Goal: Navigation & Orientation: Find specific page/section

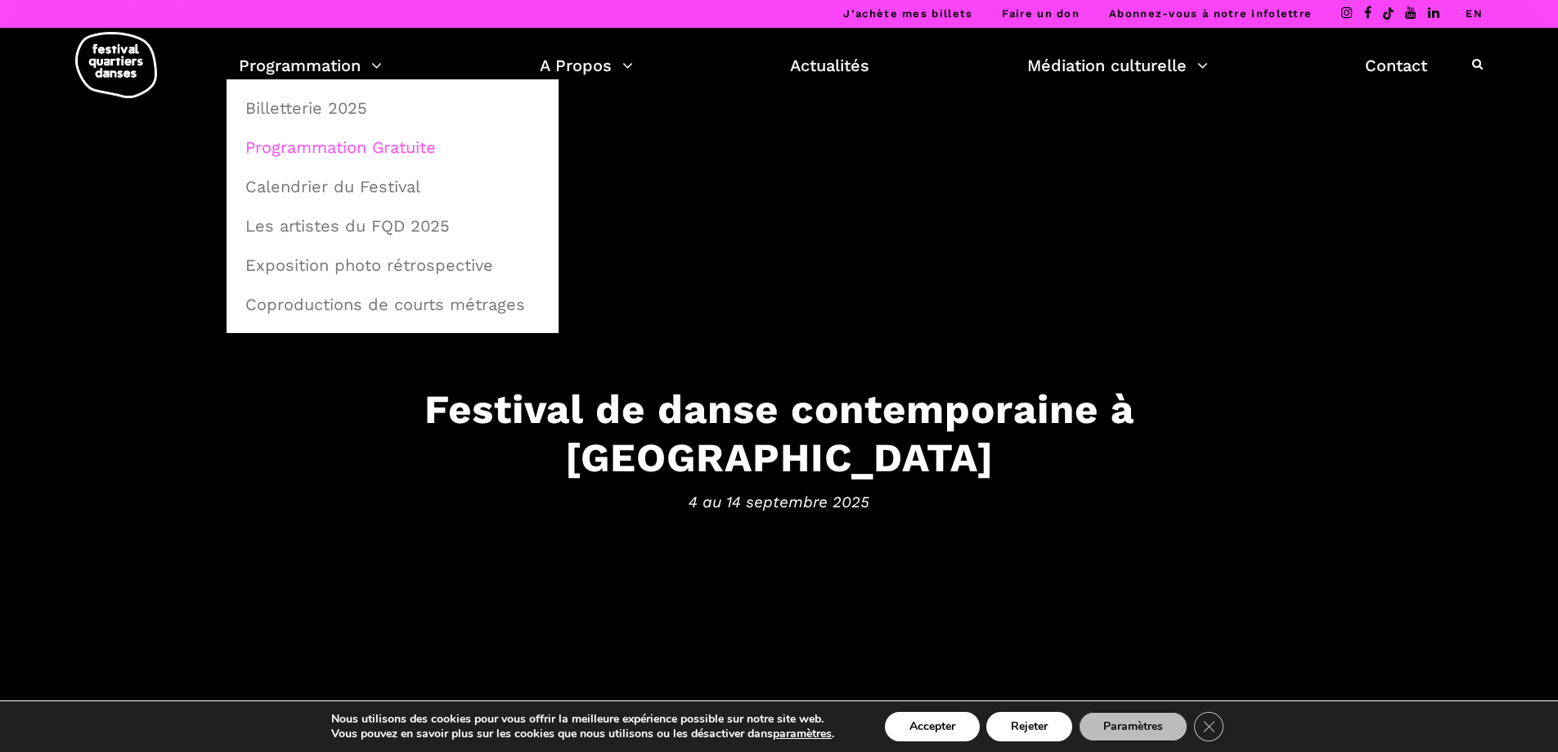
click at [327, 150] on link "Programmation Gratuite" at bounding box center [393, 147] width 314 height 38
click at [323, 110] on link "Billetterie 2025" at bounding box center [393, 108] width 314 height 38
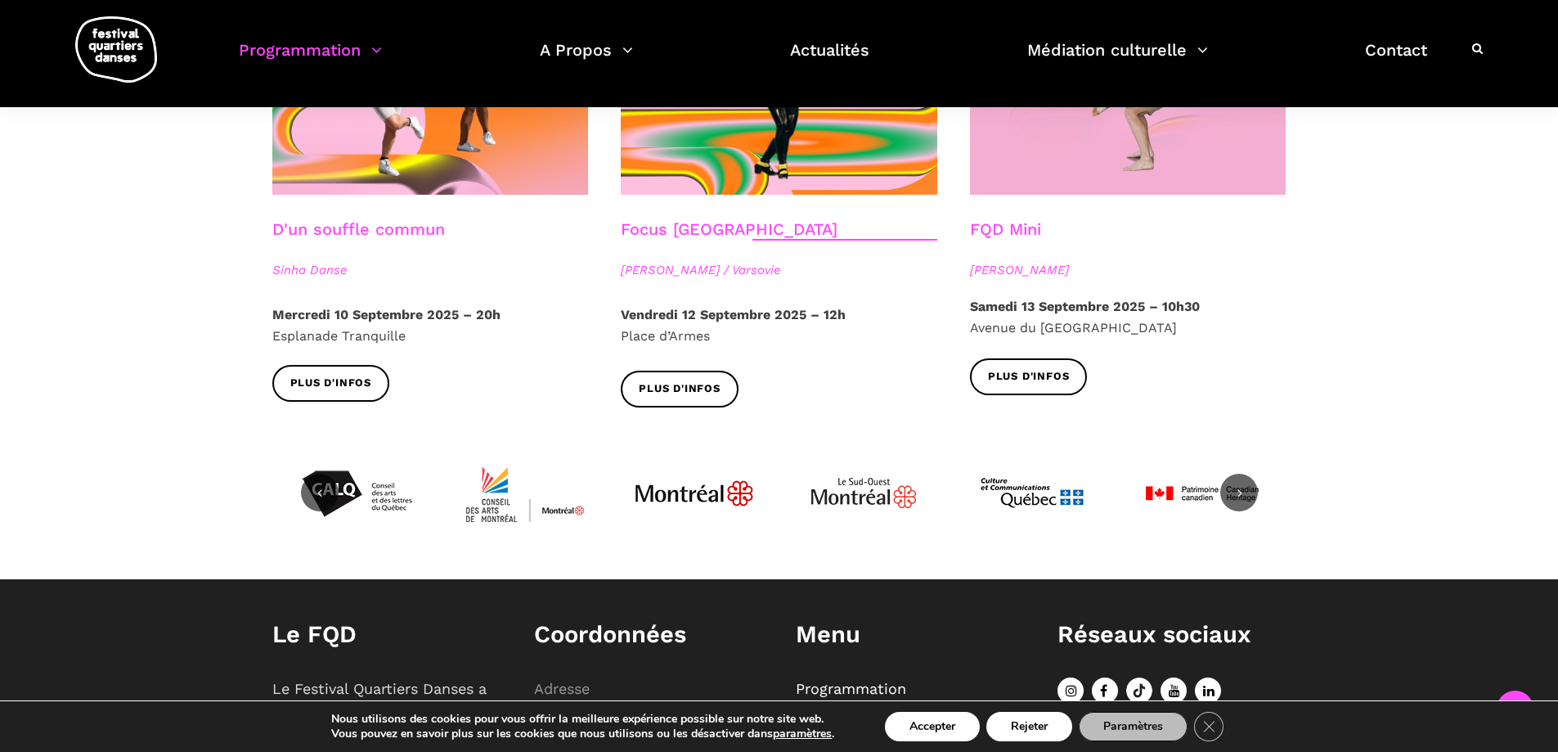
scroll to position [1963, 0]
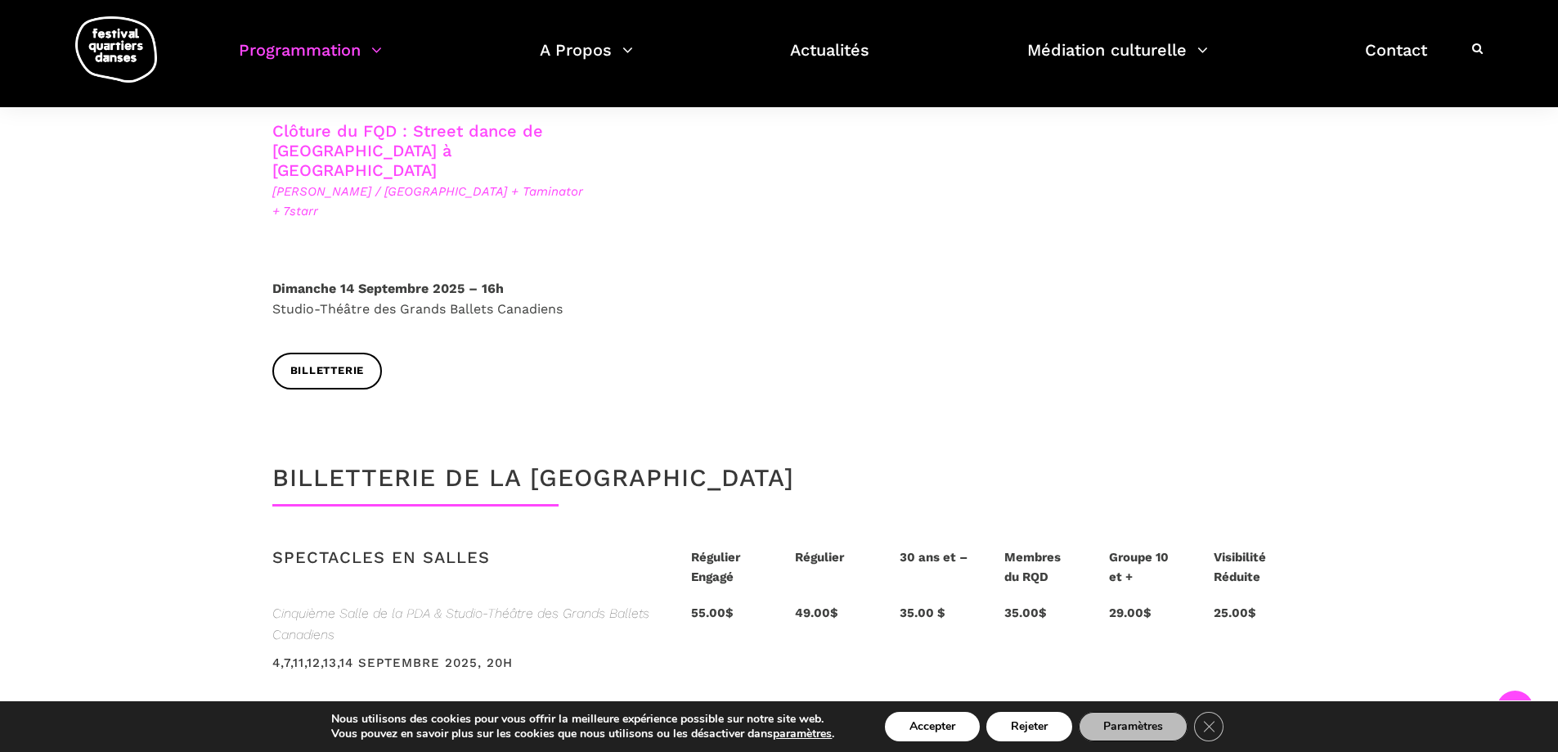
scroll to position [3108, 0]
